Goal: Task Accomplishment & Management: Manage account settings

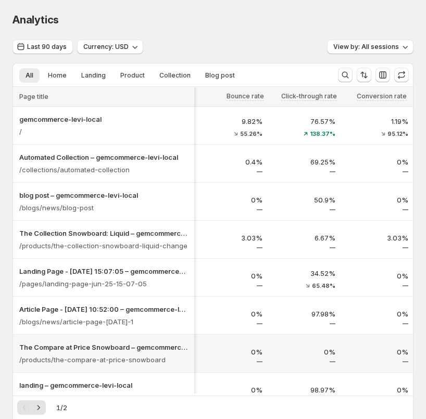
scroll to position [0, 73]
